Goal: Task Accomplishment & Management: Manage account settings

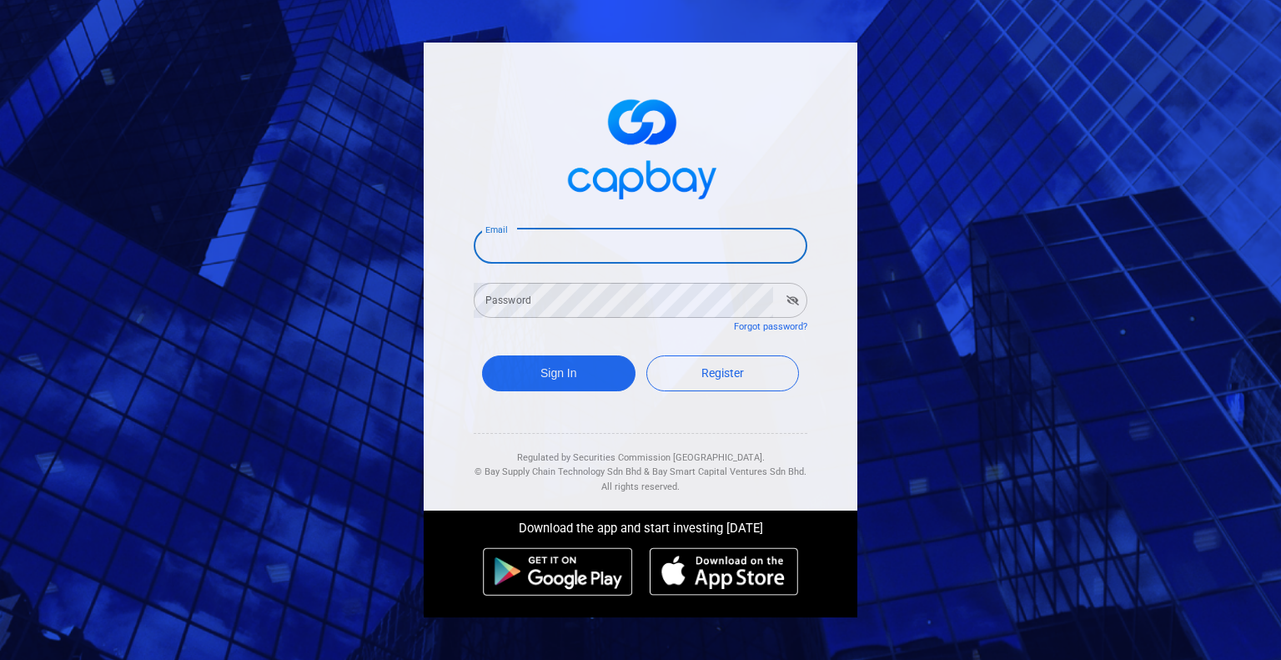
click at [617, 237] on input "Email" at bounding box center [641, 245] width 334 height 35
type input "[EMAIL_ADDRESS][DOMAIN_NAME]"
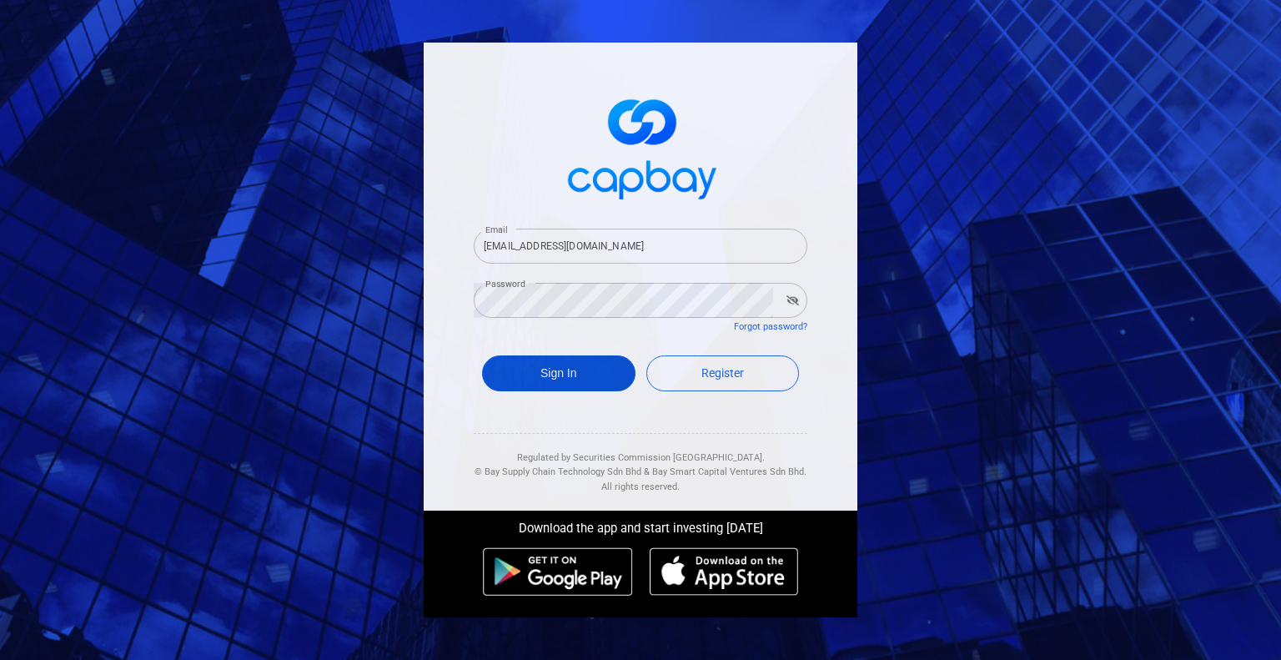
click at [576, 367] on button "Sign In" at bounding box center [558, 373] width 153 height 36
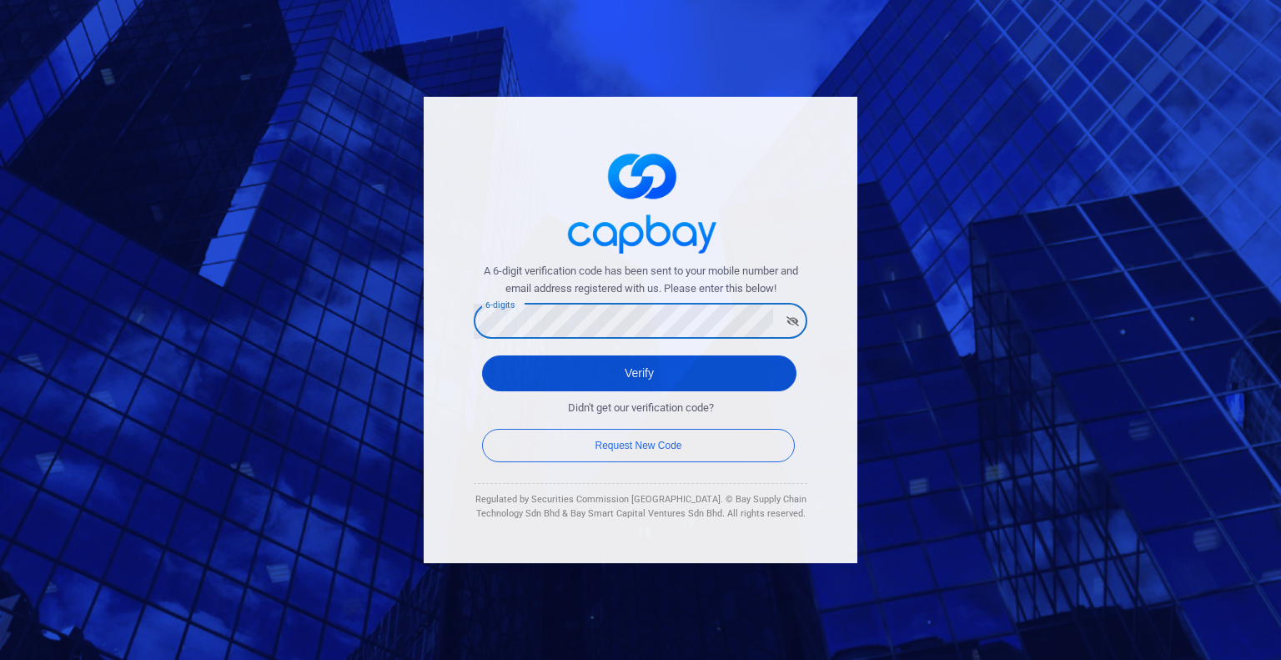
click at [554, 364] on button "Verify" at bounding box center [639, 373] width 314 height 36
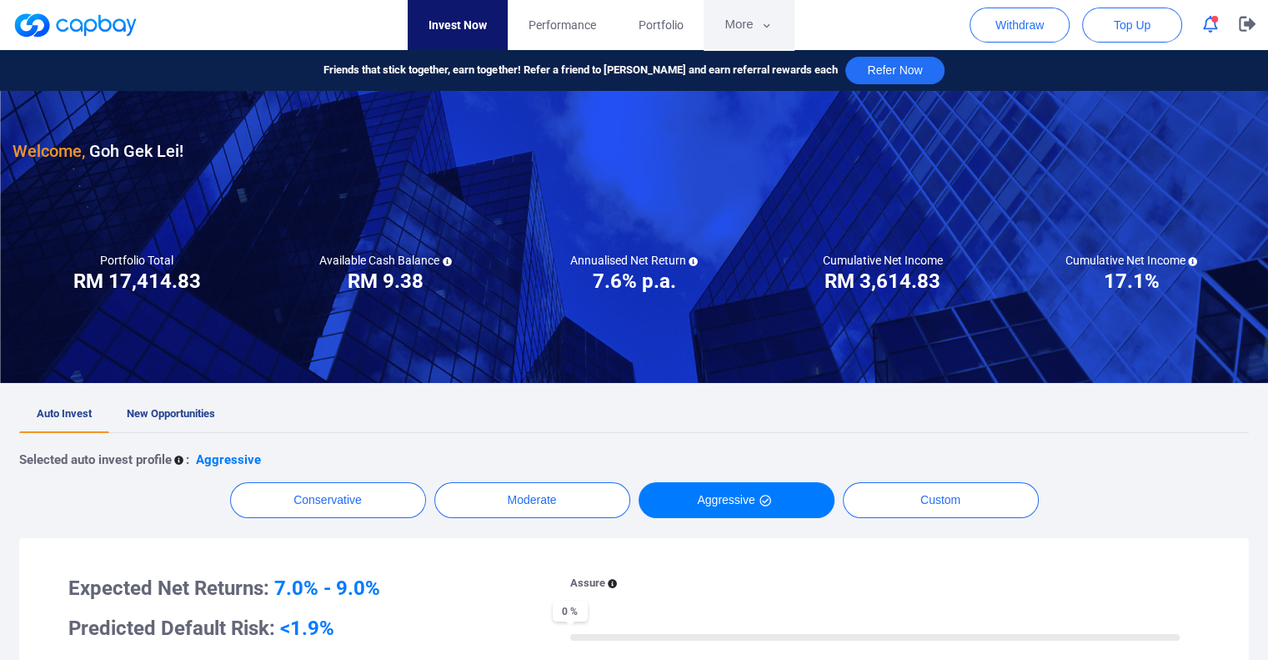
click at [767, 19] on icon "button" at bounding box center [766, 25] width 13 height 15
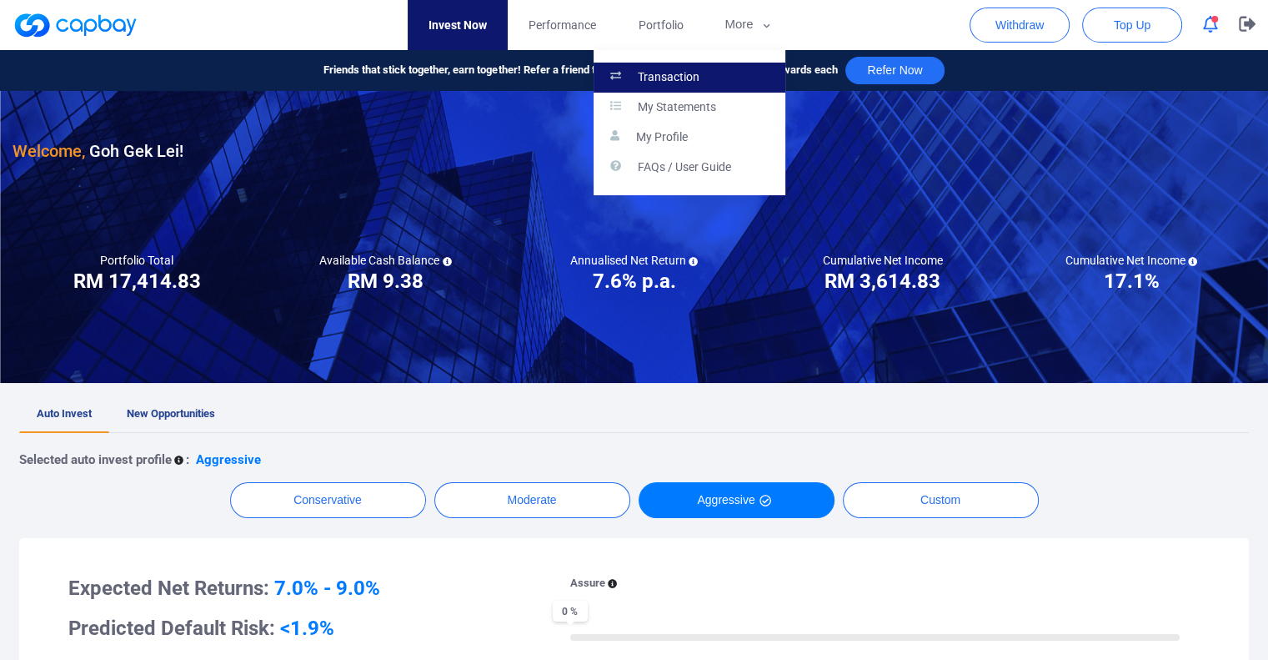
click at [729, 71] on link "Transaction" at bounding box center [690, 78] width 192 height 30
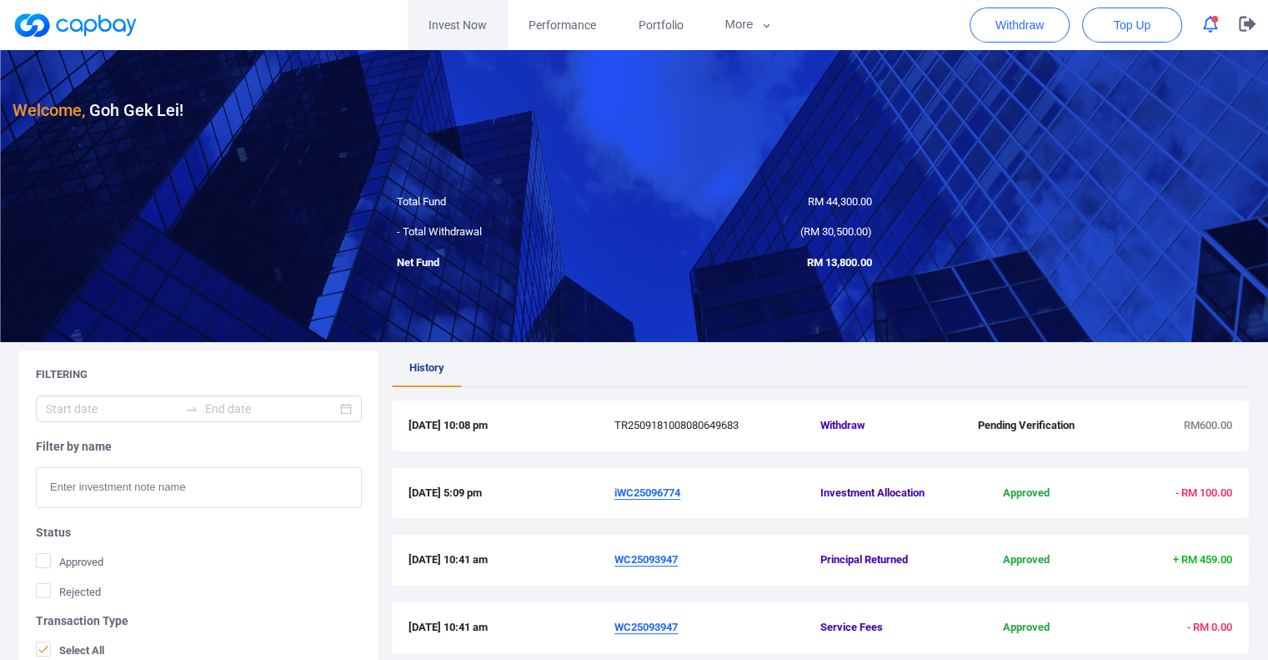
click at [500, 26] on link "Invest Now" at bounding box center [458, 25] width 100 height 50
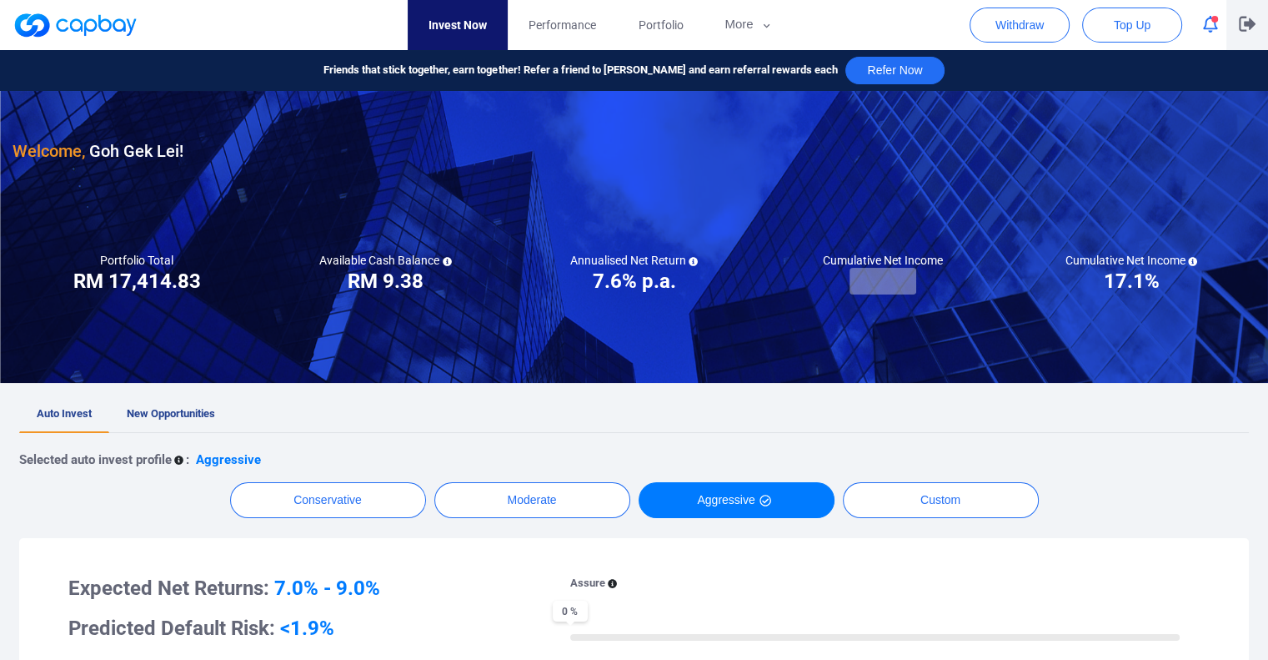
click at [1239, 23] on icon "button" at bounding box center [1247, 24] width 17 height 16
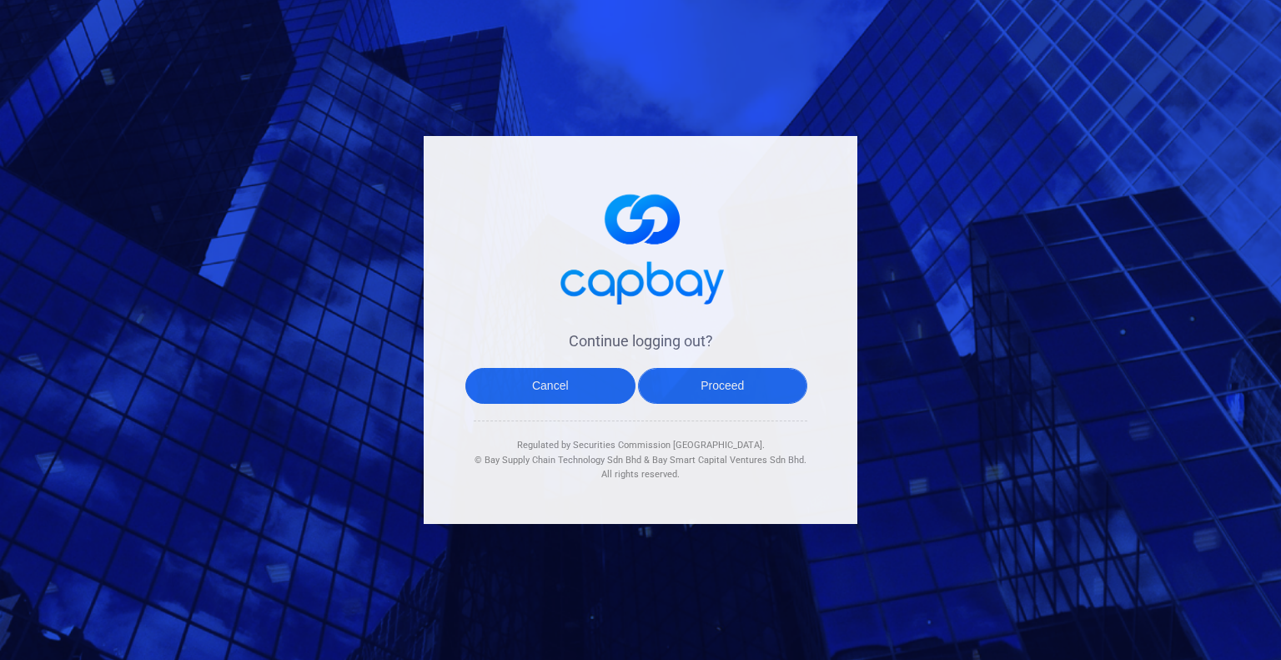
click at [687, 379] on button "Proceed" at bounding box center [723, 386] width 170 height 36
